Goal: Complete application form

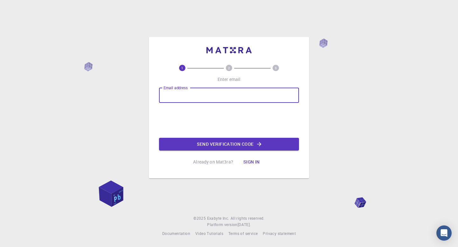
click at [226, 98] on input "Email address" at bounding box center [229, 95] width 140 height 15
type input "[EMAIL_ADDRESS][DOMAIN_NAME]"
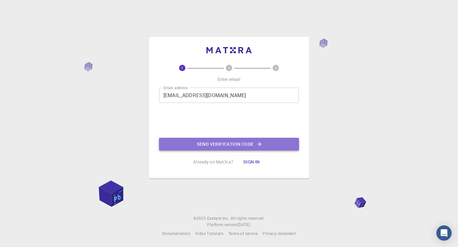
click at [231, 143] on button "Send verification code" at bounding box center [229, 144] width 140 height 13
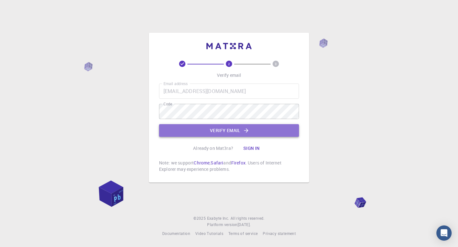
click at [224, 129] on button "Verify email" at bounding box center [229, 130] width 140 height 13
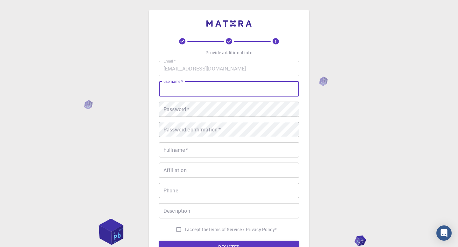
click at [195, 90] on input "username   *" at bounding box center [229, 88] width 140 height 15
type input "Bashkzr"
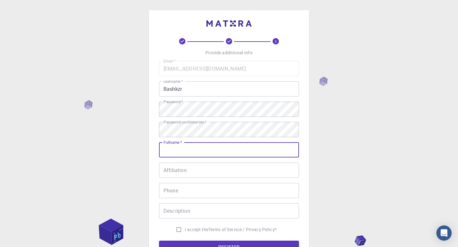
click at [203, 154] on input "Fullname   *" at bounding box center [229, 149] width 140 height 15
type input "[PERSON_NAME]"
type input "09035553645"
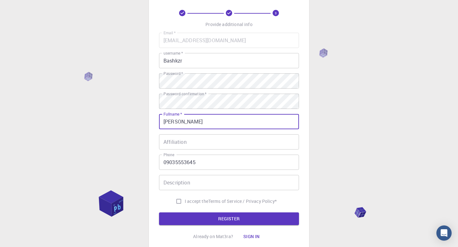
scroll to position [38, 0]
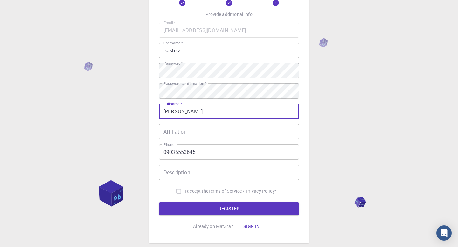
click at [193, 134] on input "Affiliation" at bounding box center [229, 131] width 140 height 15
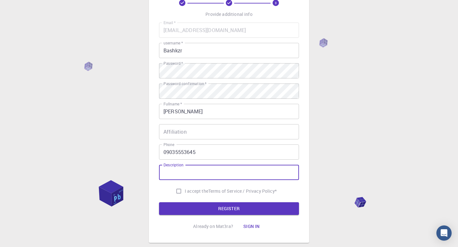
click at [192, 171] on input "Description" at bounding box center [229, 172] width 140 height 15
type input "Masters student in. Material Sciences and Engineering"
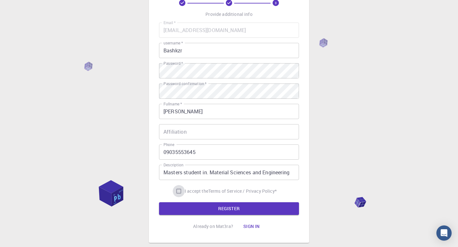
click at [177, 190] on input "I accept the Terms of Service / Privacy Policy *" at bounding box center [179, 191] width 12 height 12
checkbox input "true"
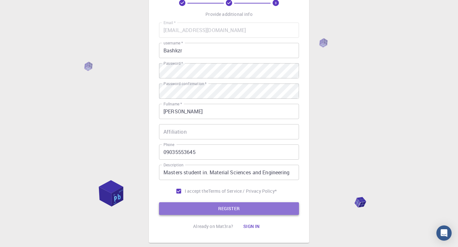
click at [231, 209] on button "REGISTER" at bounding box center [229, 208] width 140 height 13
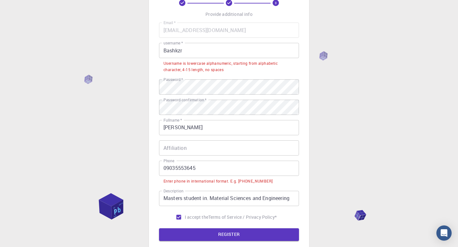
click at [167, 51] on input "Bashkzr" at bounding box center [229, 50] width 140 height 15
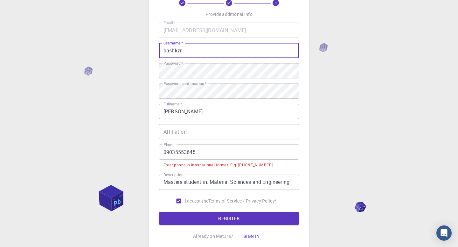
click at [188, 52] on input "bashkzr" at bounding box center [229, 50] width 140 height 15
type input "bashkzr3645"
click at [167, 154] on input "09035553645" at bounding box center [229, 152] width 140 height 15
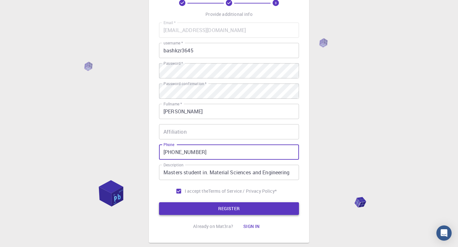
type input "[PHONE_NUMBER]"
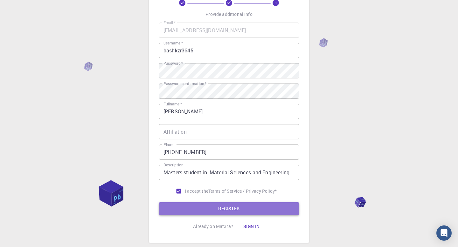
click at [239, 210] on button "REGISTER" at bounding box center [229, 208] width 140 height 13
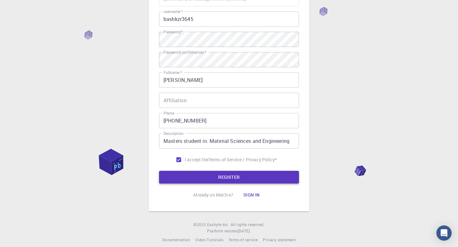
scroll to position [77, 0]
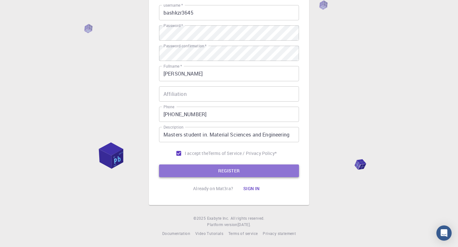
click at [231, 169] on button "REGISTER" at bounding box center [229, 171] width 140 height 13
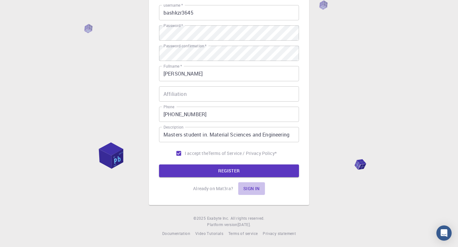
click at [251, 187] on button "Sign in" at bounding box center [251, 188] width 27 height 13
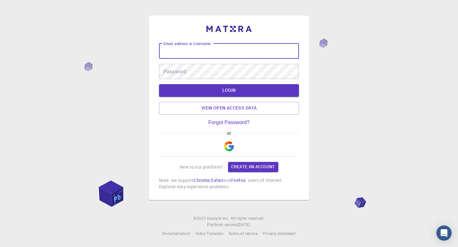
click at [197, 51] on input "Email address or Username" at bounding box center [229, 51] width 140 height 15
type input "bash"
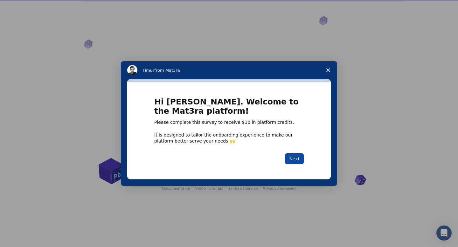
click at [295, 157] on button "Next" at bounding box center [294, 159] width 19 height 11
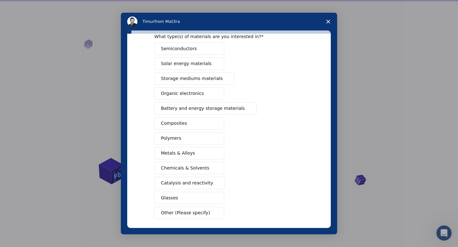
scroll to position [33, 0]
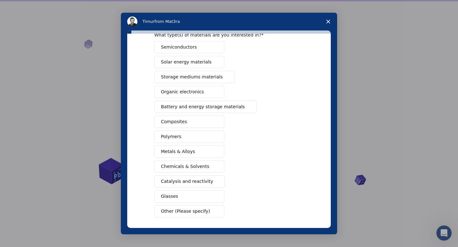
click at [194, 106] on span "Battery and energy storage materials" at bounding box center [203, 107] width 84 height 7
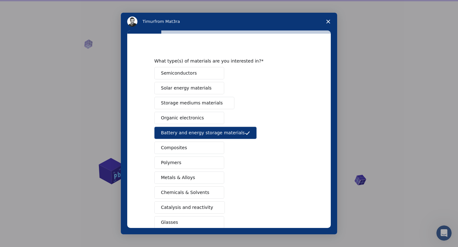
scroll to position [0, 0]
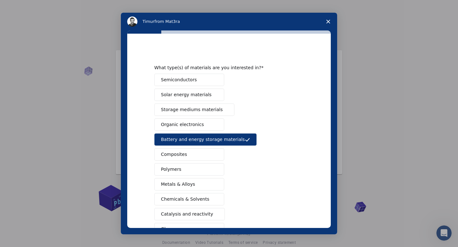
click at [184, 110] on span "Storage mediums materials" at bounding box center [192, 109] width 62 height 7
click at [183, 78] on span "Semiconductors" at bounding box center [179, 80] width 36 height 7
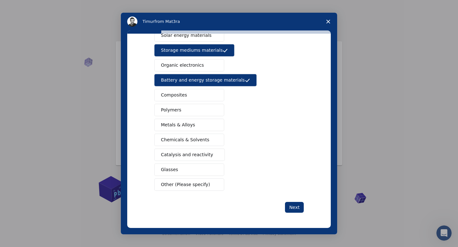
scroll to position [6, 0]
click at [183, 139] on span "Chemicals & Solvents" at bounding box center [185, 140] width 48 height 7
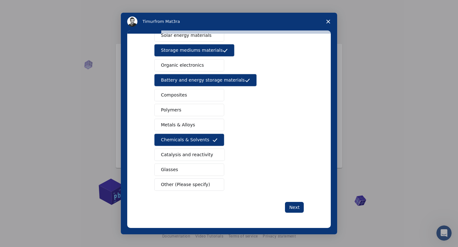
click at [172, 121] on button "Metals & Alloys" at bounding box center [189, 125] width 70 height 12
click at [171, 108] on span "Polymers" at bounding box center [171, 110] width 20 height 7
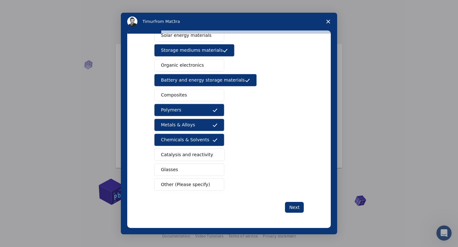
click at [176, 157] on span "Catalysis and reactivity" at bounding box center [187, 155] width 52 height 7
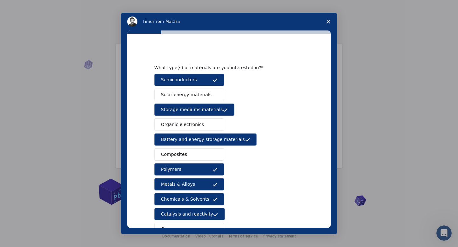
scroll to position [4, 0]
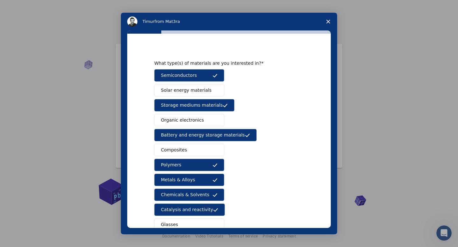
click at [184, 88] on span "Solar energy materials" at bounding box center [186, 90] width 51 height 7
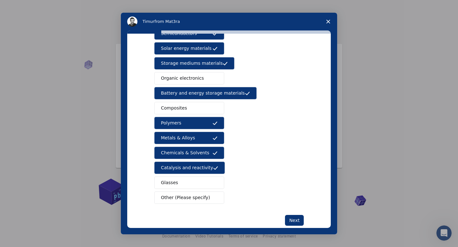
scroll to position [59, 0]
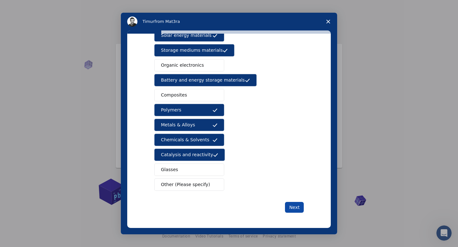
click at [291, 209] on button "Next" at bounding box center [294, 207] width 19 height 11
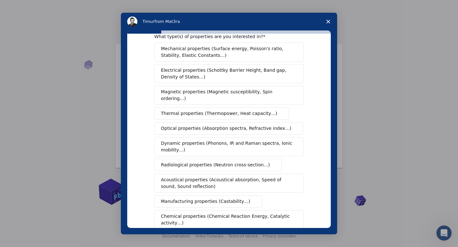
scroll to position [0, 0]
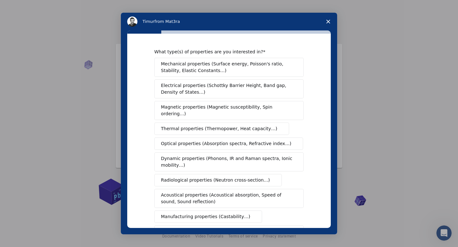
click at [212, 69] on span "Mechanical properties (Surface energy, Poisson's ratio, Stability, Elastic Cons…" at bounding box center [227, 67] width 133 height 13
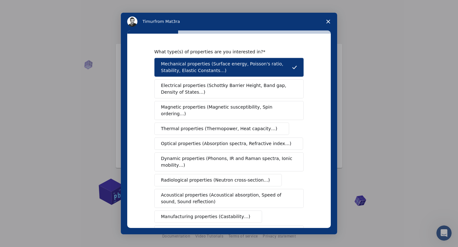
click at [208, 92] on span "Electrical properties (Schottky Barrier Height, Band gap, Density of States…)" at bounding box center [227, 88] width 132 height 13
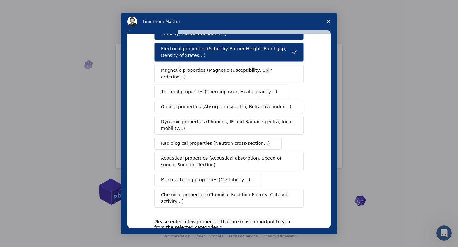
scroll to position [37, 0]
click at [194, 88] on span "Thermal properties (Thermopower, Heat capacity…)" at bounding box center [219, 91] width 116 height 7
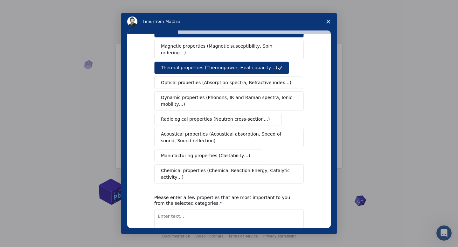
scroll to position [62, 0]
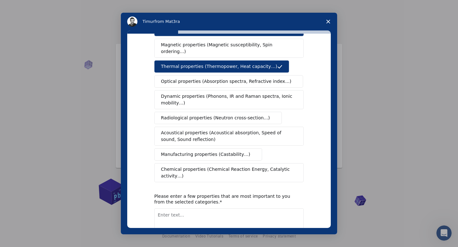
click at [197, 168] on span "Chemical properties (Chemical Reaction Energy, Catalytic activity…)" at bounding box center [227, 172] width 132 height 13
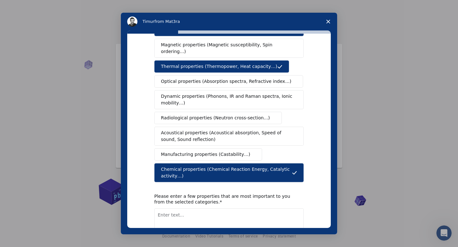
scroll to position [99, 0]
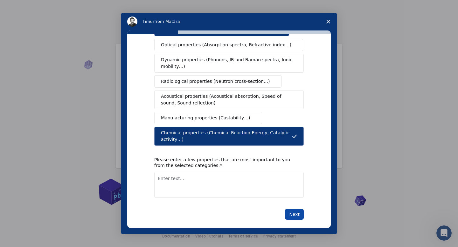
click at [295, 209] on button "Next" at bounding box center [294, 214] width 19 height 11
click at [184, 184] on textarea "Enter text..." at bounding box center [228, 185] width 149 height 26
drag, startPoint x: 205, startPoint y: 171, endPoint x: 205, endPoint y: 184, distance: 13.7
click at [205, 172] on textarea "Electrical, chemical andmechanical" at bounding box center [228, 185] width 149 height 26
click at [198, 172] on textarea "Electrical, chemical and mechanical" at bounding box center [228, 185] width 149 height 26
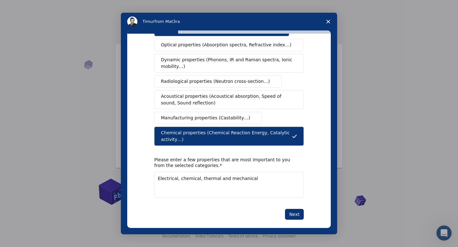
click at [266, 176] on textarea "Electrical, chemical, thermal and mechanical" at bounding box center [228, 185] width 149 height 26
type textarea "Electrical, chemical, thermal and mechanical properties"
click at [296, 209] on button "Next" at bounding box center [294, 214] width 19 height 11
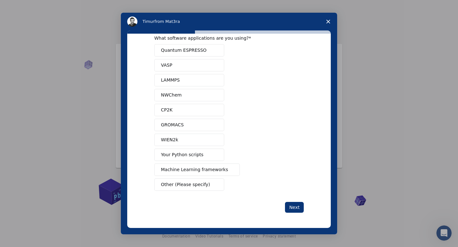
scroll to position [0, 0]
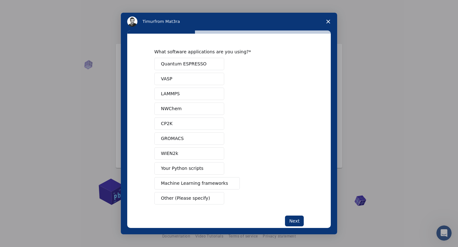
click at [191, 63] on span "Quantum ESPRESSO" at bounding box center [183, 64] width 45 height 7
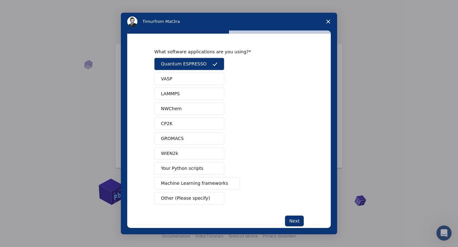
click at [188, 95] on button "LAMMPS" at bounding box center [189, 94] width 70 height 12
click at [185, 108] on button "NWChem" at bounding box center [189, 109] width 70 height 12
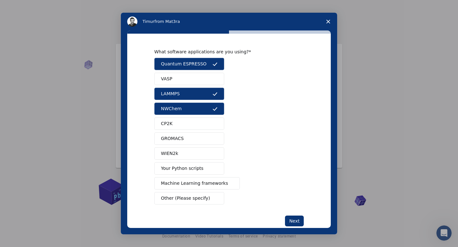
click at [175, 186] on span "Machine Learning frameworks" at bounding box center [194, 183] width 67 height 7
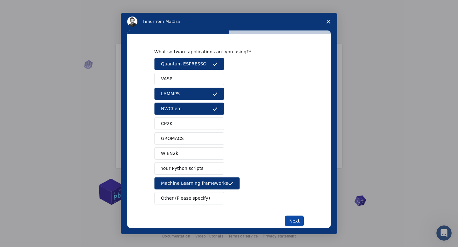
click at [295, 219] on button "Next" at bounding box center [294, 221] width 19 height 11
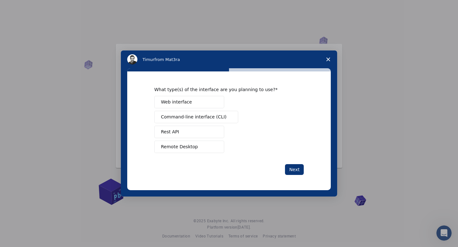
click at [178, 100] on span "Web interface" at bounding box center [176, 102] width 31 height 7
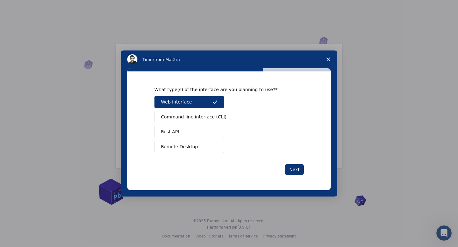
click at [183, 114] on span "Command-line interface (CLI)" at bounding box center [193, 117] width 65 height 7
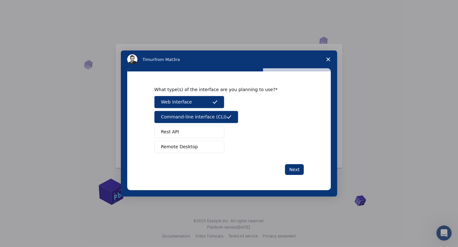
click at [175, 133] on span "Rest API" at bounding box center [170, 132] width 18 height 7
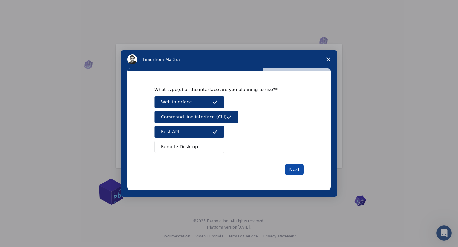
click at [293, 169] on button "Next" at bounding box center [294, 169] width 19 height 11
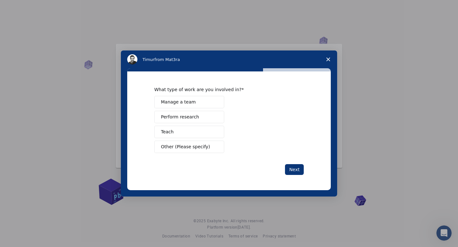
click at [183, 116] on span "Perform research" at bounding box center [180, 117] width 38 height 7
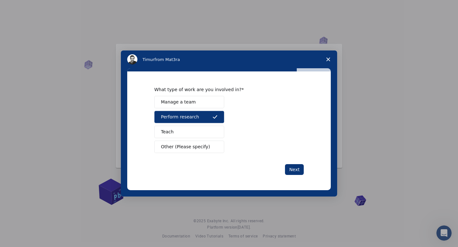
click at [176, 130] on button "Teach" at bounding box center [189, 132] width 70 height 12
click at [197, 101] on button "Manage a team" at bounding box center [189, 102] width 70 height 12
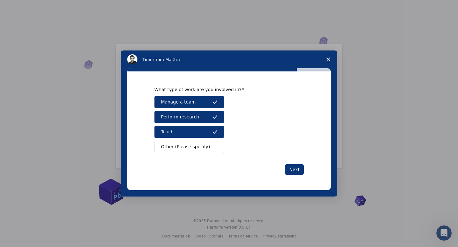
click at [196, 99] on button "Manage a team" at bounding box center [189, 102] width 70 height 12
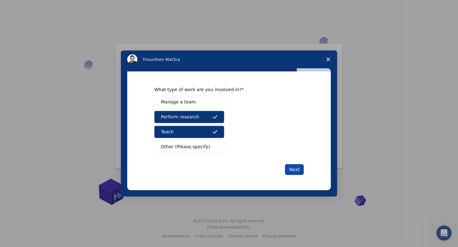
click at [299, 170] on button "Next" at bounding box center [294, 169] width 19 height 11
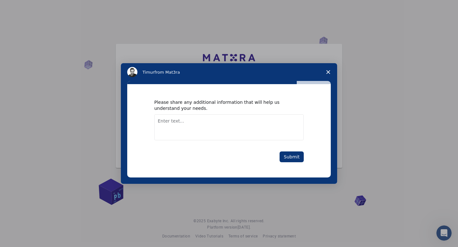
click at [179, 124] on textarea "Enter text..." at bounding box center [228, 127] width 149 height 26
click at [274, 124] on textarea "I am in need of a model that will help me to find a high parforming" at bounding box center [228, 127] width 149 height 26
click at [0, 0] on span "-performing" at bounding box center [0, 0] width 0 height 0
click at [214, 132] on textarea "I am in need of a model that will help me to find a high-performing hard carbon…" at bounding box center [228, 127] width 149 height 26
click at [209, 129] on textarea "I am in need of a model that will help me to find a high-performing hard carbon…" at bounding box center [228, 127] width 149 height 26
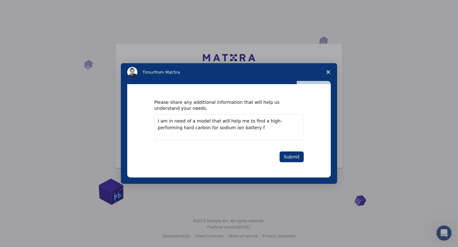
click at [0, 0] on span "a sodium-ion" at bounding box center [0, 0] width 0 height 0
click at [240, 131] on textarea "I am in need of a model that will help me to find a high-performing hard carbon…" at bounding box center [228, 127] width 149 height 26
type textarea "I am in need of a model that will help me to find a high-performing hard carbon…"
click at [294, 157] on button "Submit" at bounding box center [291, 157] width 24 height 11
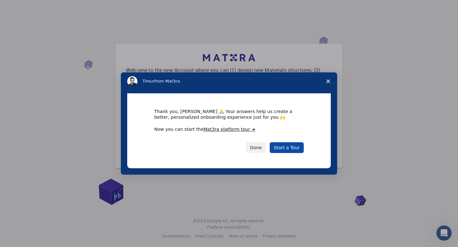
click at [285, 149] on link "Start a Tour" at bounding box center [287, 147] width 34 height 11
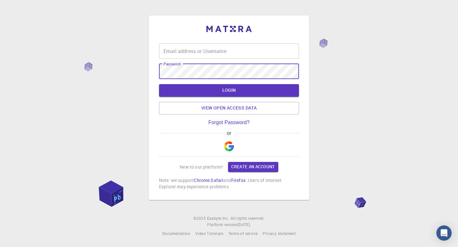
click at [210, 53] on input "Email address or Username" at bounding box center [229, 51] width 140 height 15
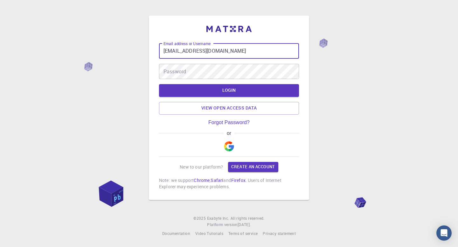
type input "[EMAIL_ADDRESS][DOMAIN_NAME]"
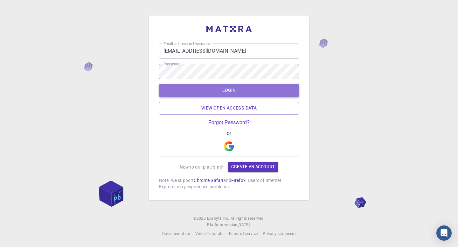
click at [244, 89] on button "LOGIN" at bounding box center [229, 90] width 140 height 13
click at [235, 91] on button "LOGIN" at bounding box center [229, 90] width 140 height 13
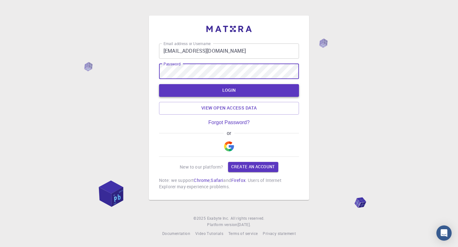
click at [222, 88] on button "LOGIN" at bounding box center [229, 90] width 140 height 13
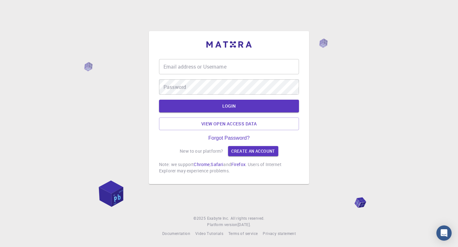
click at [216, 67] on input "Email address or Username" at bounding box center [229, 66] width 140 height 15
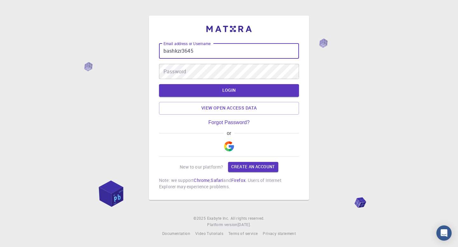
type input "bashkzr3645"
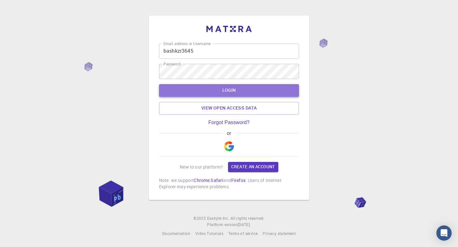
click at [231, 91] on button "LOGIN" at bounding box center [229, 90] width 140 height 13
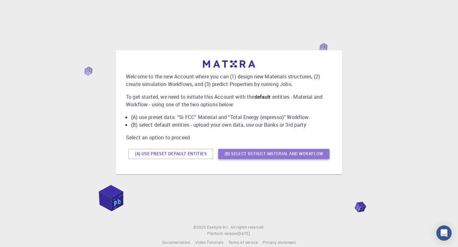
click at [280, 154] on button "(B) Select default material and workflow" at bounding box center [273, 154] width 111 height 10
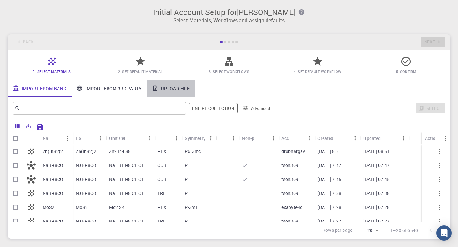
click at [173, 88] on link "Upload File" at bounding box center [171, 88] width 48 height 17
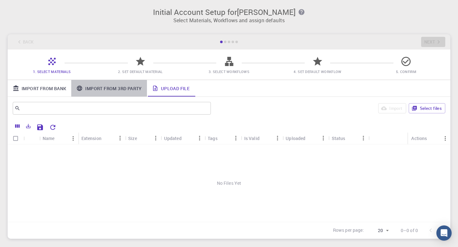
click at [116, 87] on link "Import From 3rd Party" at bounding box center [108, 88] width 75 height 17
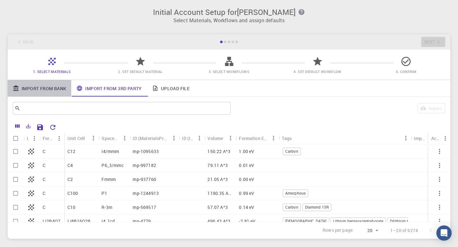
click at [48, 88] on link "Import From Bank" at bounding box center [40, 88] width 64 height 17
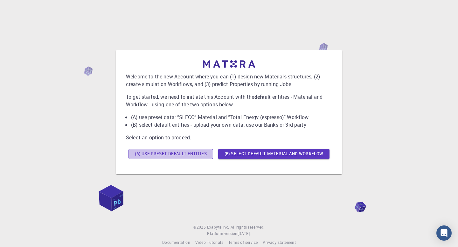
click at [169, 154] on button "(A) Use preset default entities" at bounding box center [170, 154] width 85 height 10
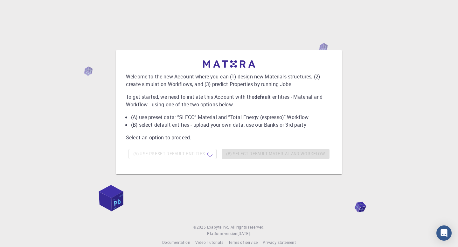
scroll to position [10, 0]
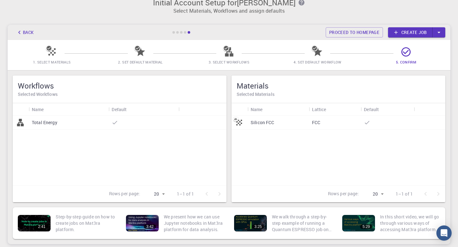
click at [199, 124] on div at bounding box center [202, 123] width 48 height 14
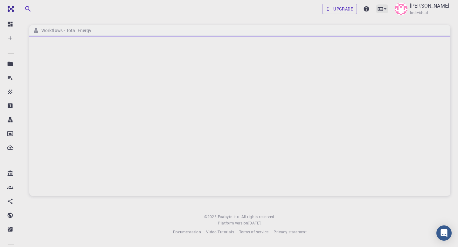
click at [386, 9] on icon at bounding box center [385, 8] width 3 height 1
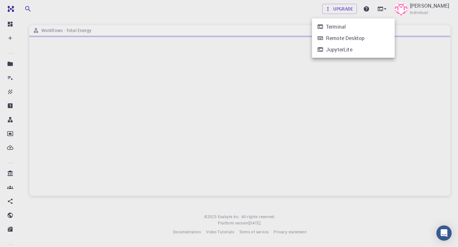
click at [259, 29] on div at bounding box center [229, 123] width 458 height 247
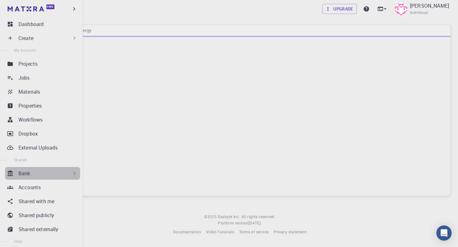
click at [74, 175] on icon at bounding box center [74, 173] width 6 height 6
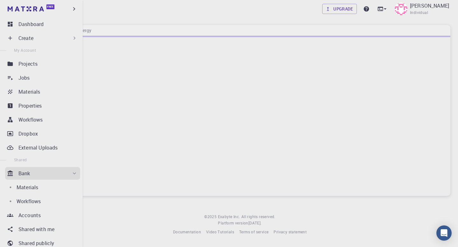
click at [73, 174] on icon at bounding box center [74, 173] width 6 height 6
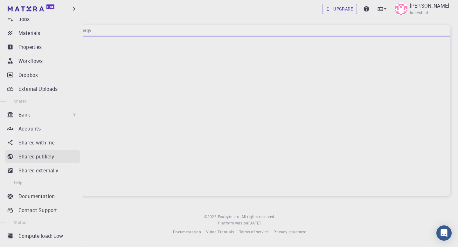
scroll to position [69, 0]
